Goal: Information Seeking & Learning: Learn about a topic

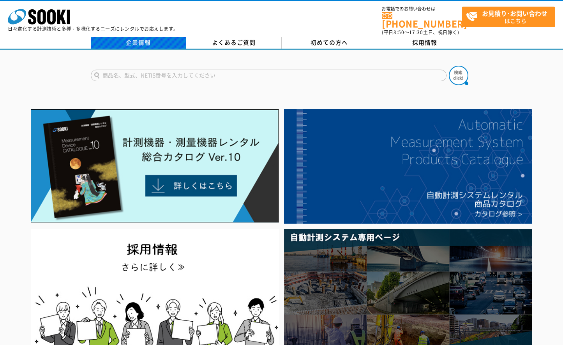
click at [131, 37] on link "企業情報" at bounding box center [138, 43] width 95 height 12
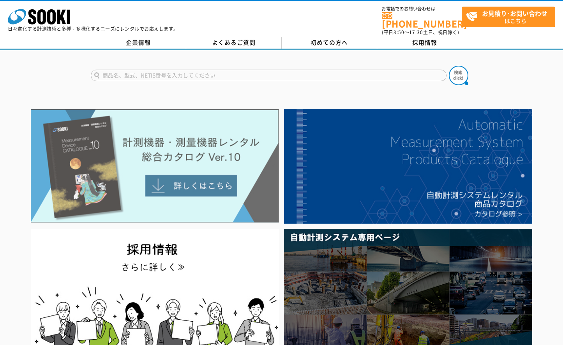
click at [205, 184] on img at bounding box center [155, 166] width 248 height 114
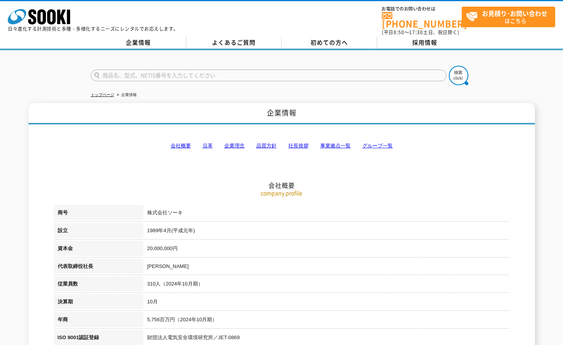
click at [207, 143] on link "沿革" at bounding box center [207, 146] width 10 height 6
